Goal: Information Seeking & Learning: Learn about a topic

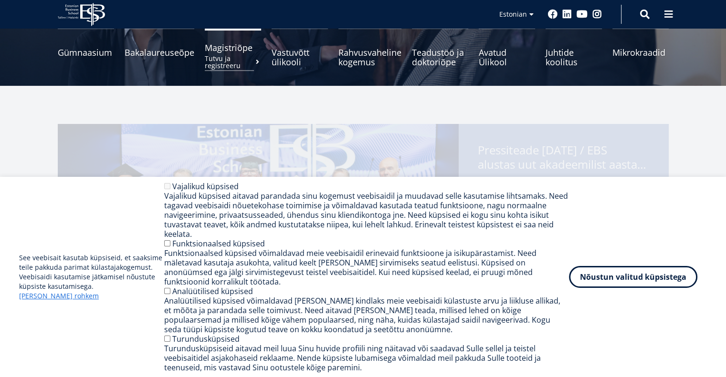
click at [226, 50] on span "Magistriõpe Tutvu ja registreeru" at bounding box center [233, 48] width 56 height 10
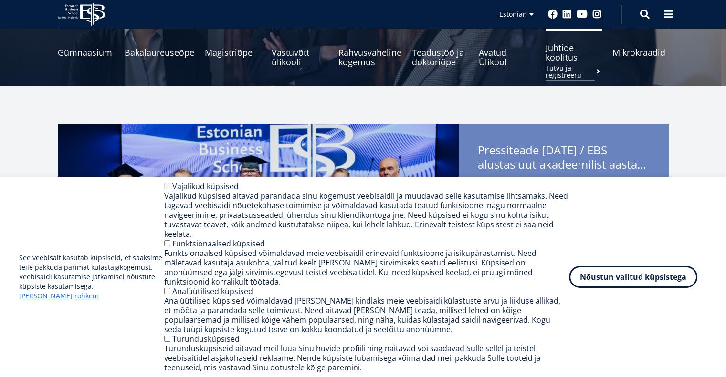
click at [562, 55] on span "Juhtide koolitus Tutvu ja registreeru" at bounding box center [573, 52] width 56 height 19
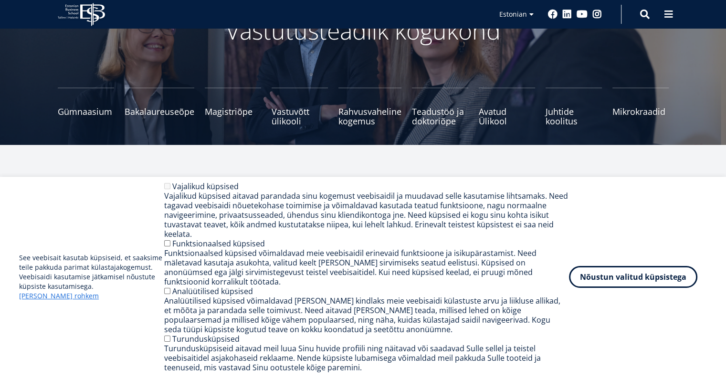
scroll to position [48, 0]
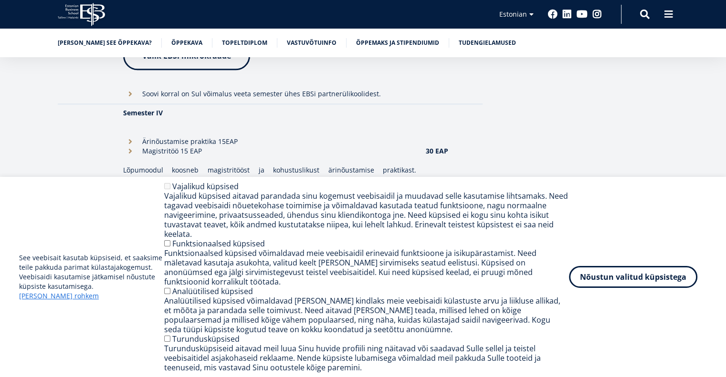
scroll to position [1384, 0]
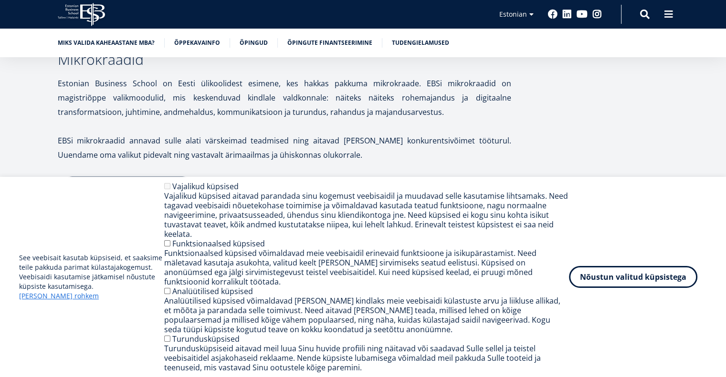
scroll to position [1431, 0]
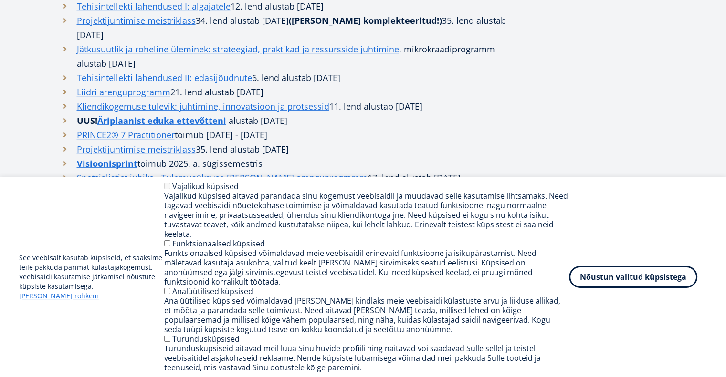
scroll to position [572, 0]
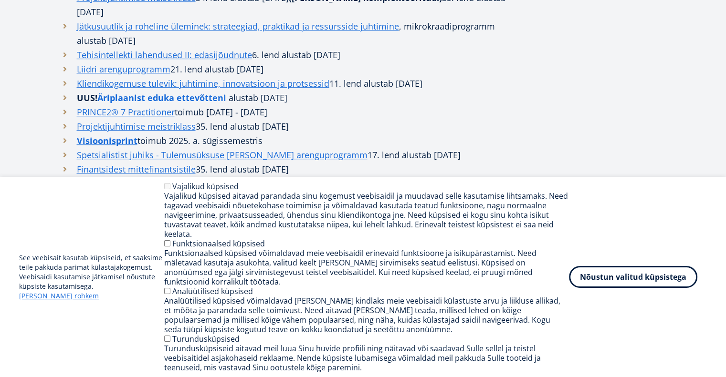
click at [217, 91] on link "Äriplaanist eduka ettevõtteni" at bounding box center [161, 98] width 129 height 14
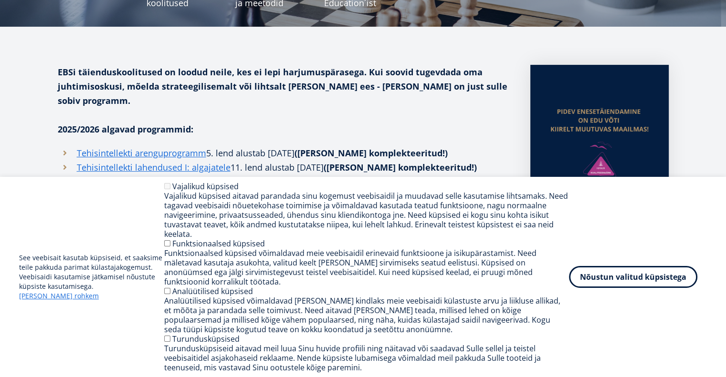
scroll to position [191, 0]
